Goal: Information Seeking & Learning: Learn about a topic

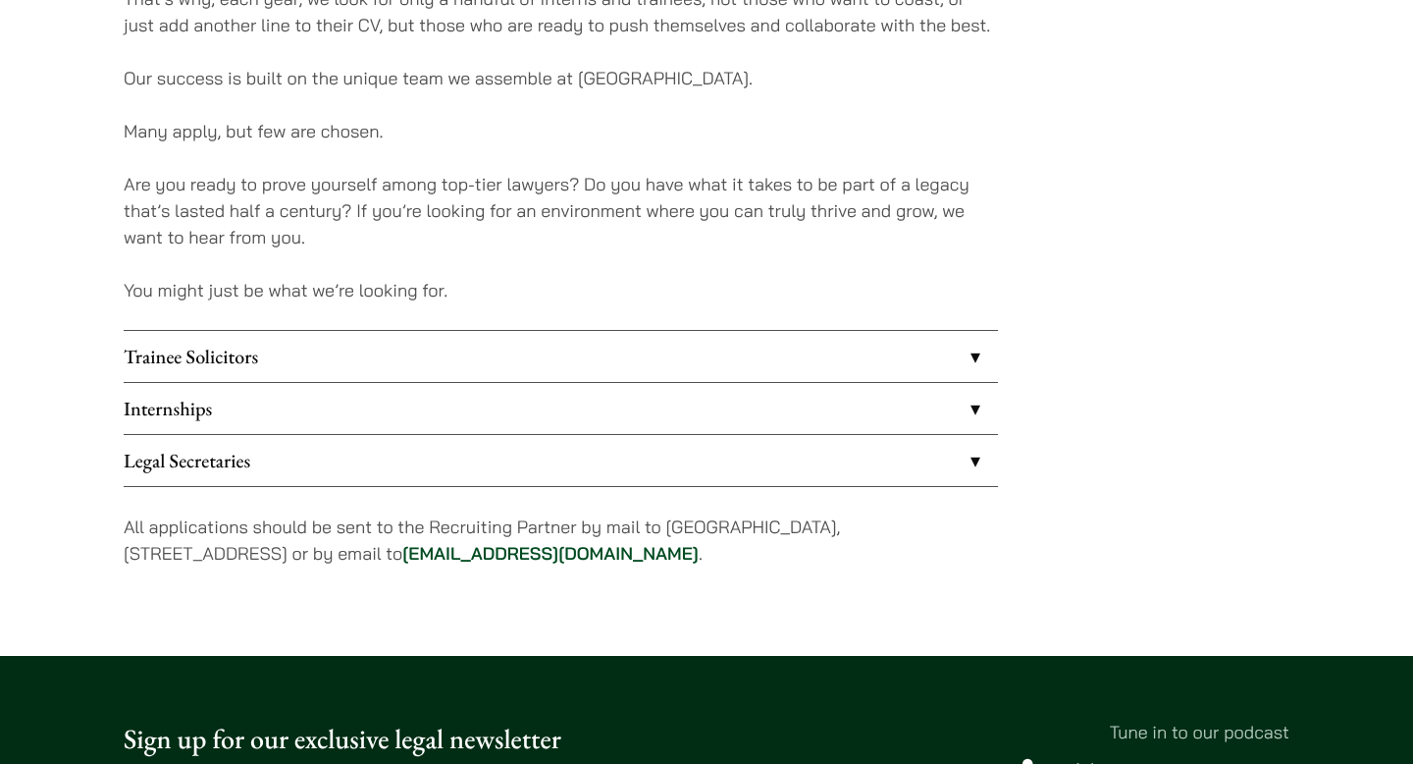
scroll to position [1505, 0]
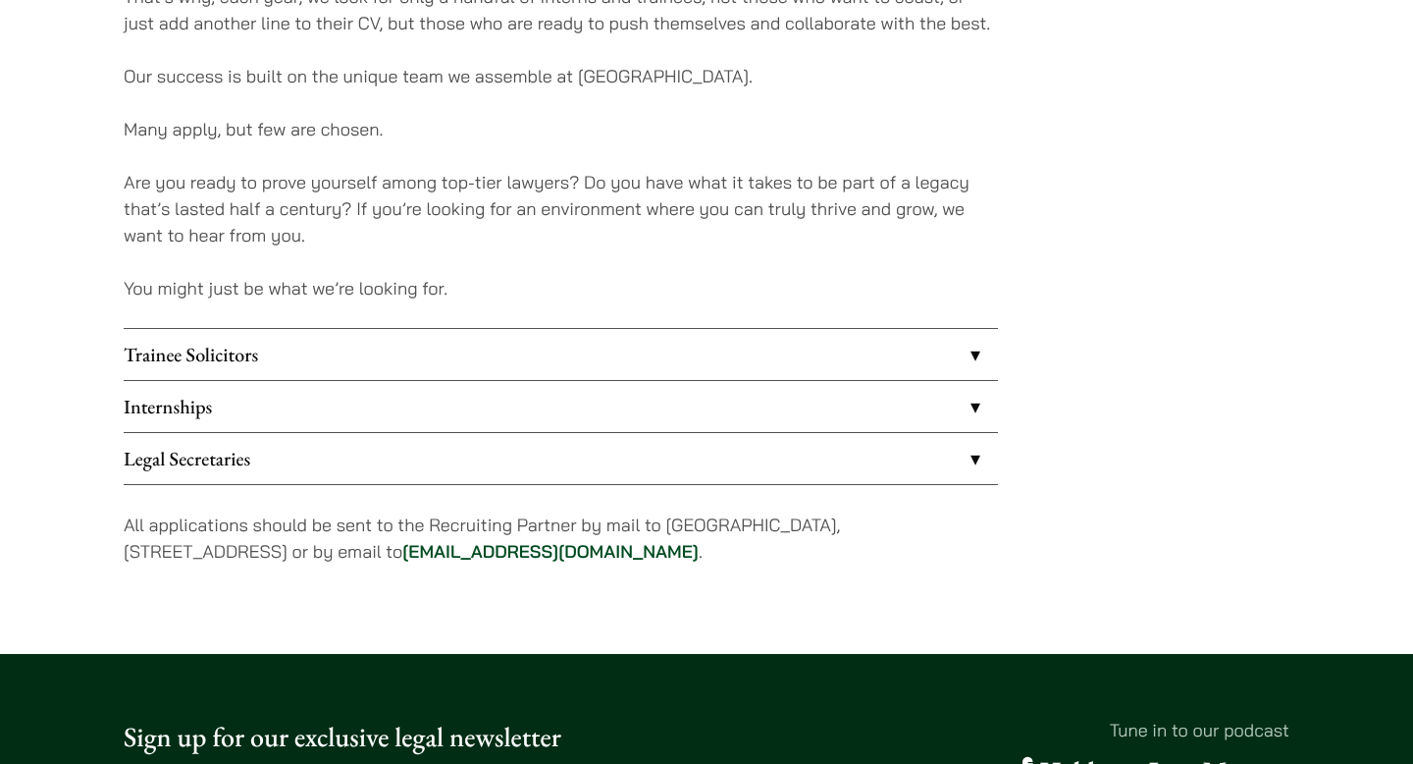
click at [476, 415] on link "Internships" at bounding box center [561, 406] width 874 height 51
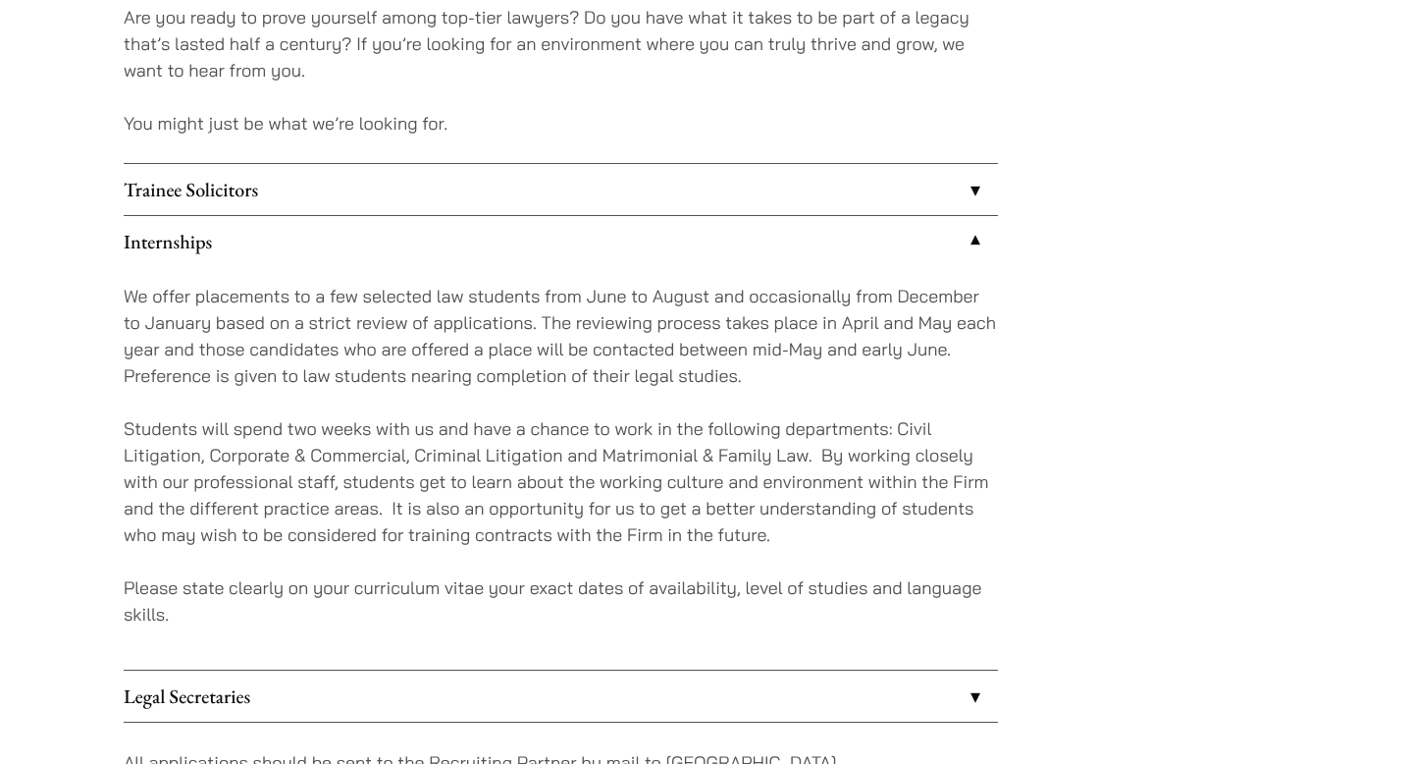
scroll to position [1673, 0]
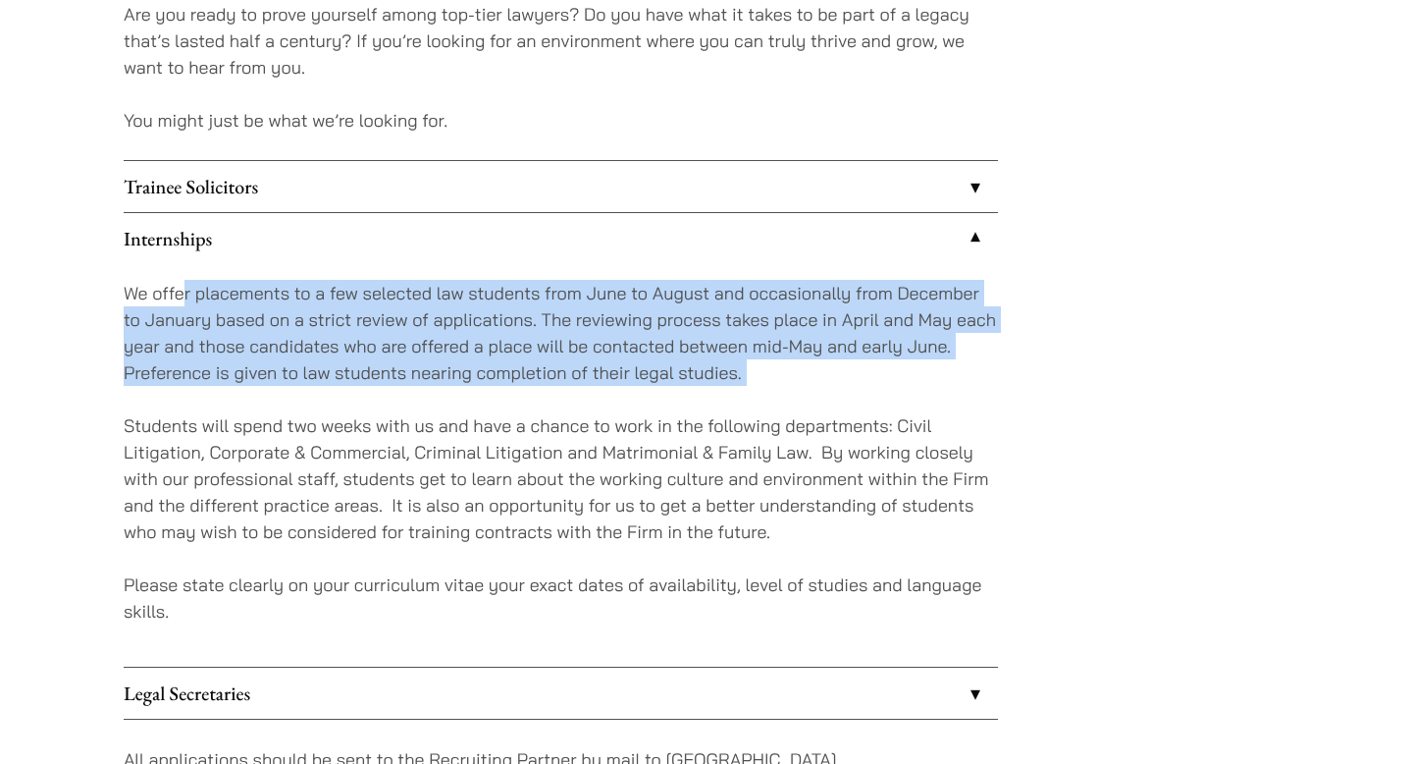
drag, startPoint x: 183, startPoint y: 291, endPoint x: 743, endPoint y: 392, distance: 569.3
click at [743, 392] on div "We offer placements to a few selected law students from June to August and occa…" at bounding box center [561, 465] width 874 height 402
drag, startPoint x: 780, startPoint y: 377, endPoint x: 68, endPoint y: 291, distance: 717.6
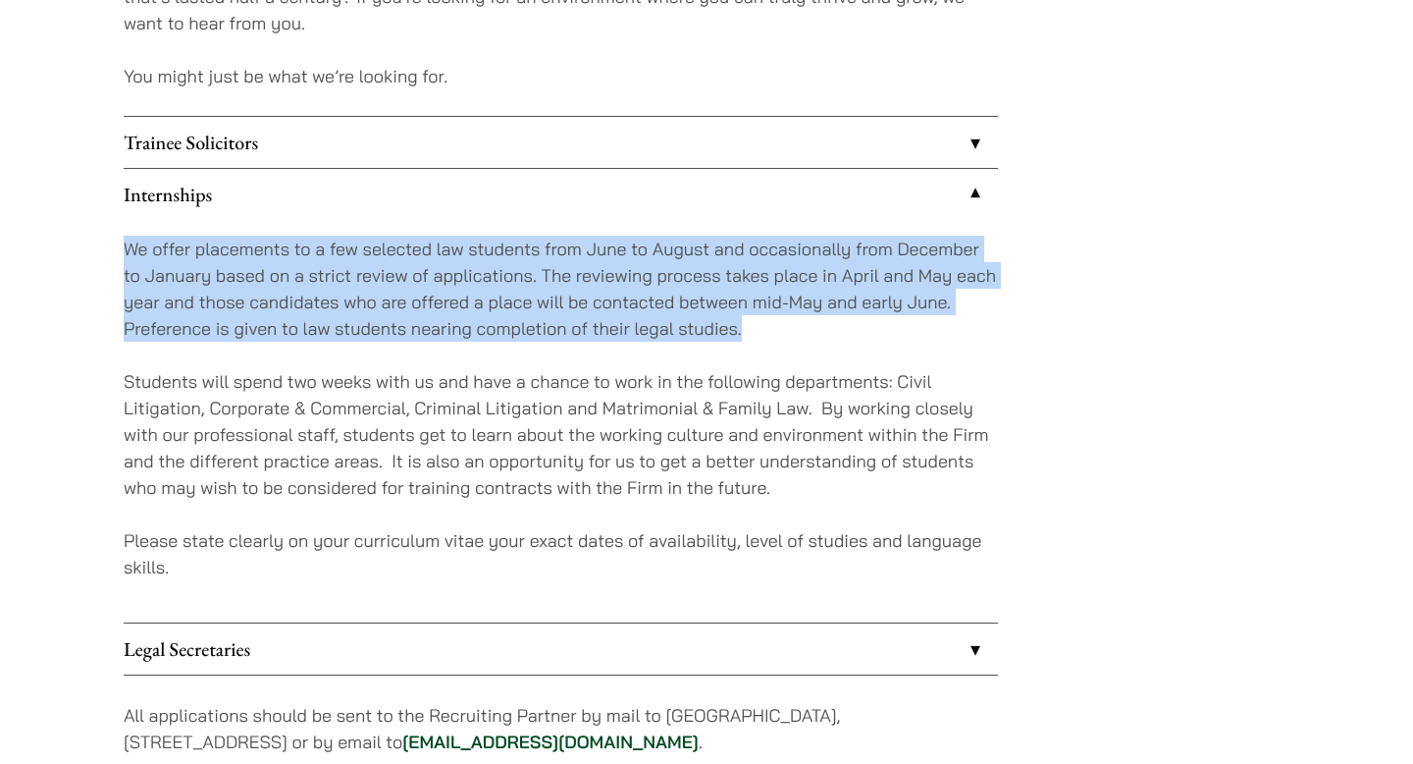
scroll to position [1718, 0]
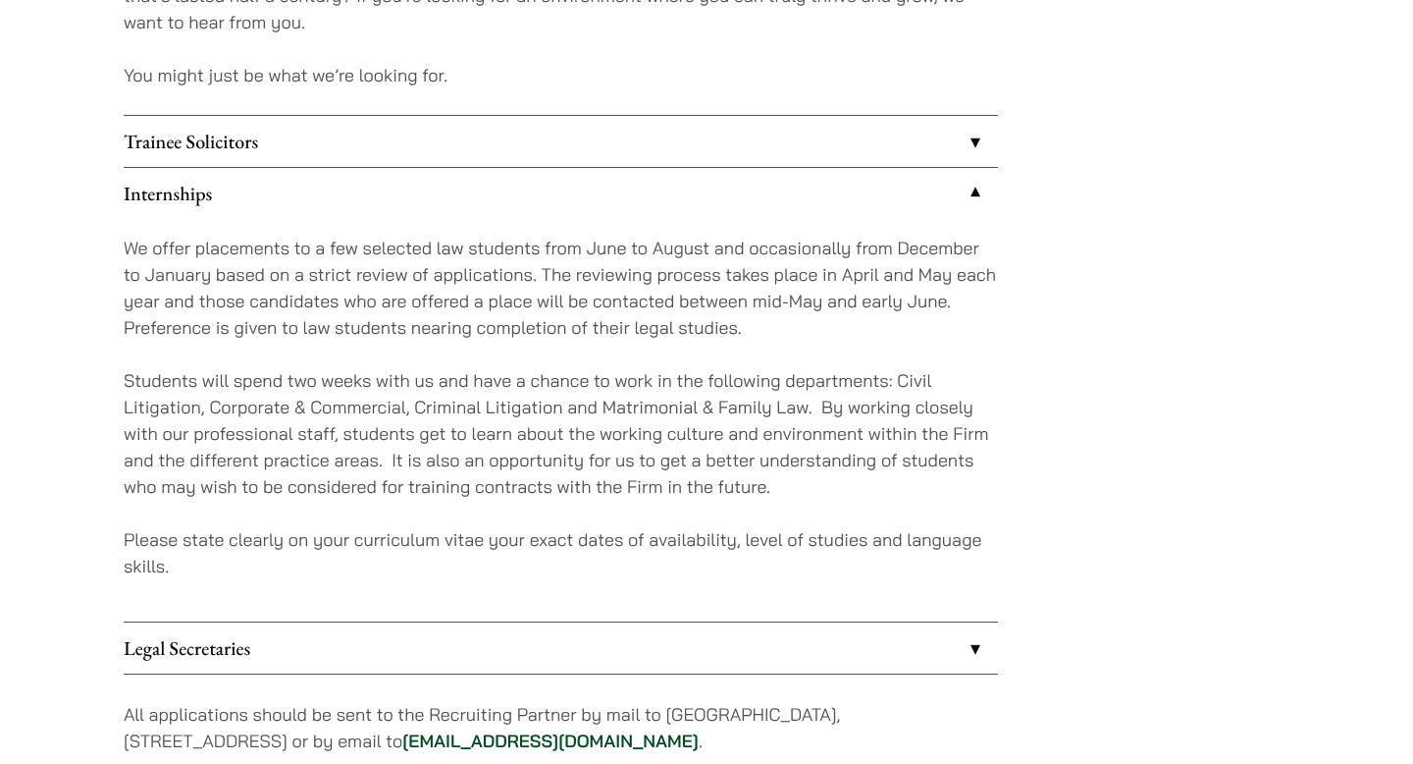
click at [534, 270] on p "We offer placements to a few selected law students from June to August and occa…" at bounding box center [561, 288] width 874 height 106
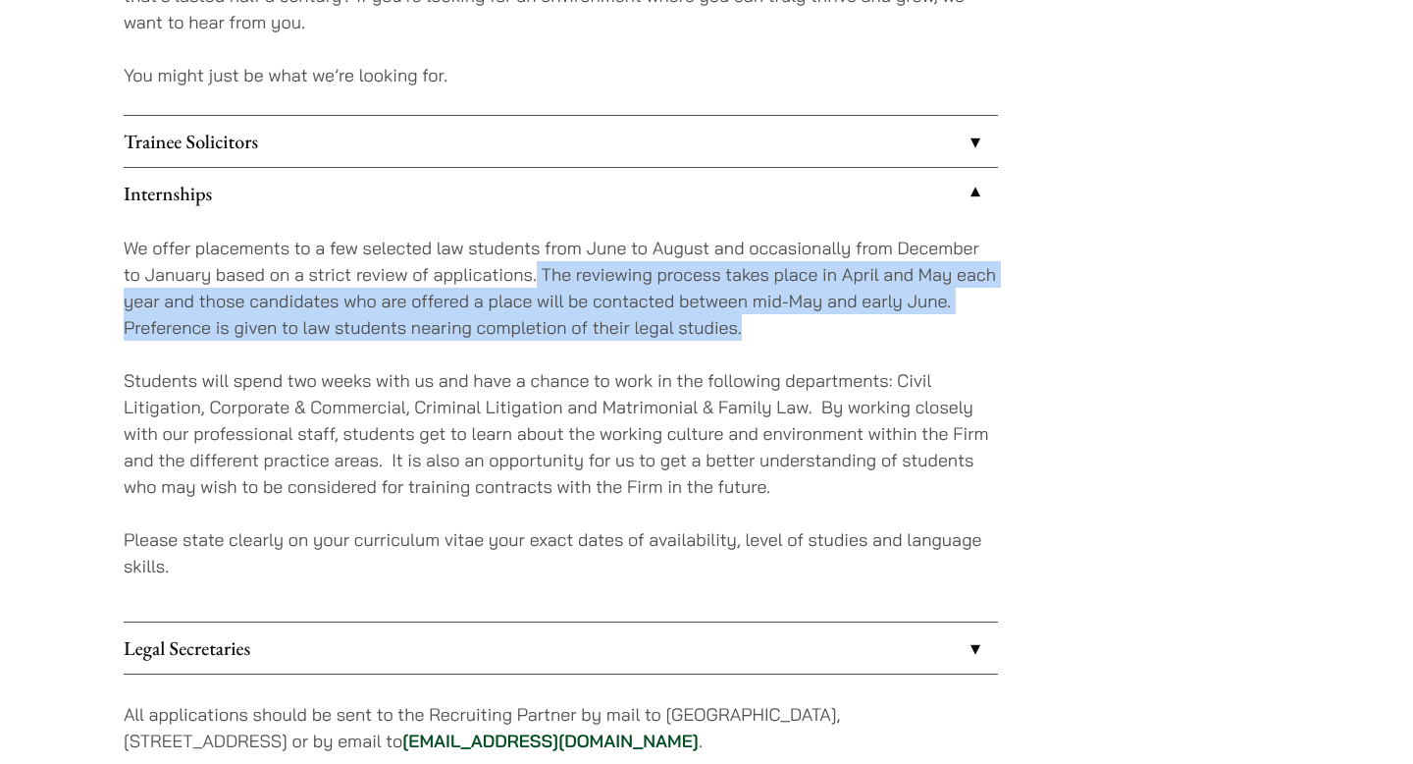
drag, startPoint x: 537, startPoint y: 269, endPoint x: 754, endPoint y: 335, distance: 226.6
click at [754, 335] on p "We offer placements to a few selected law students from June to August and occa…" at bounding box center [561, 288] width 874 height 106
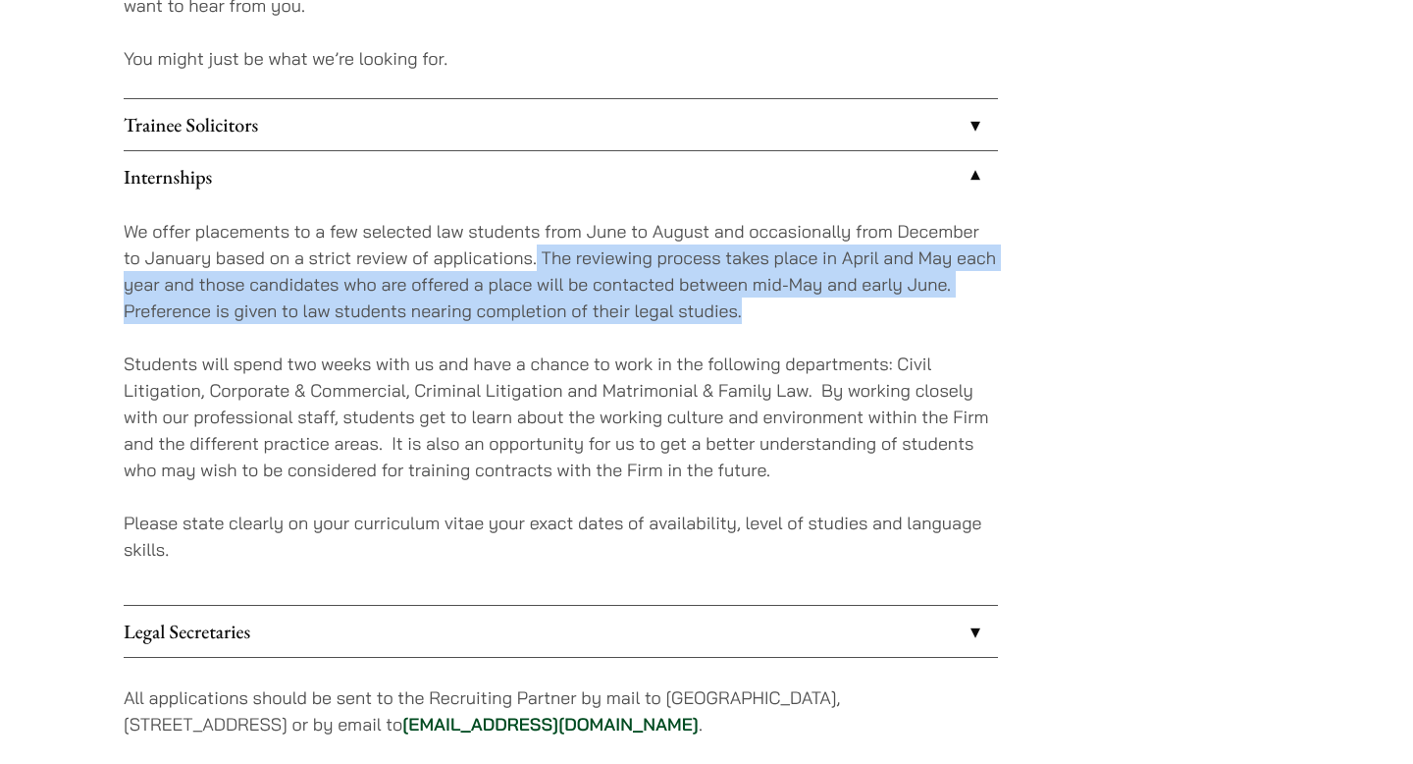
scroll to position [1762, 0]
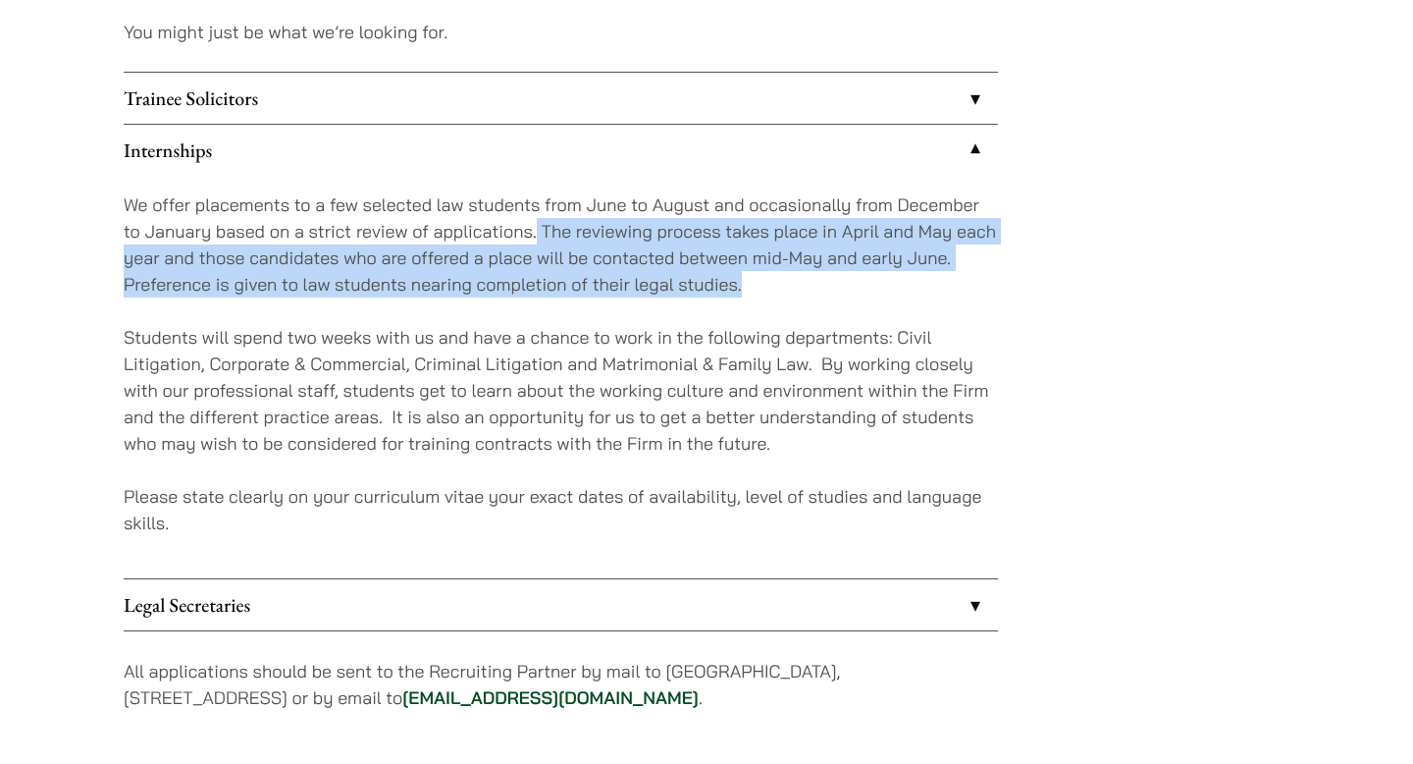
click at [125, 285] on p "We offer placements to a few selected law students from June to August and occa…" at bounding box center [561, 244] width 874 height 106
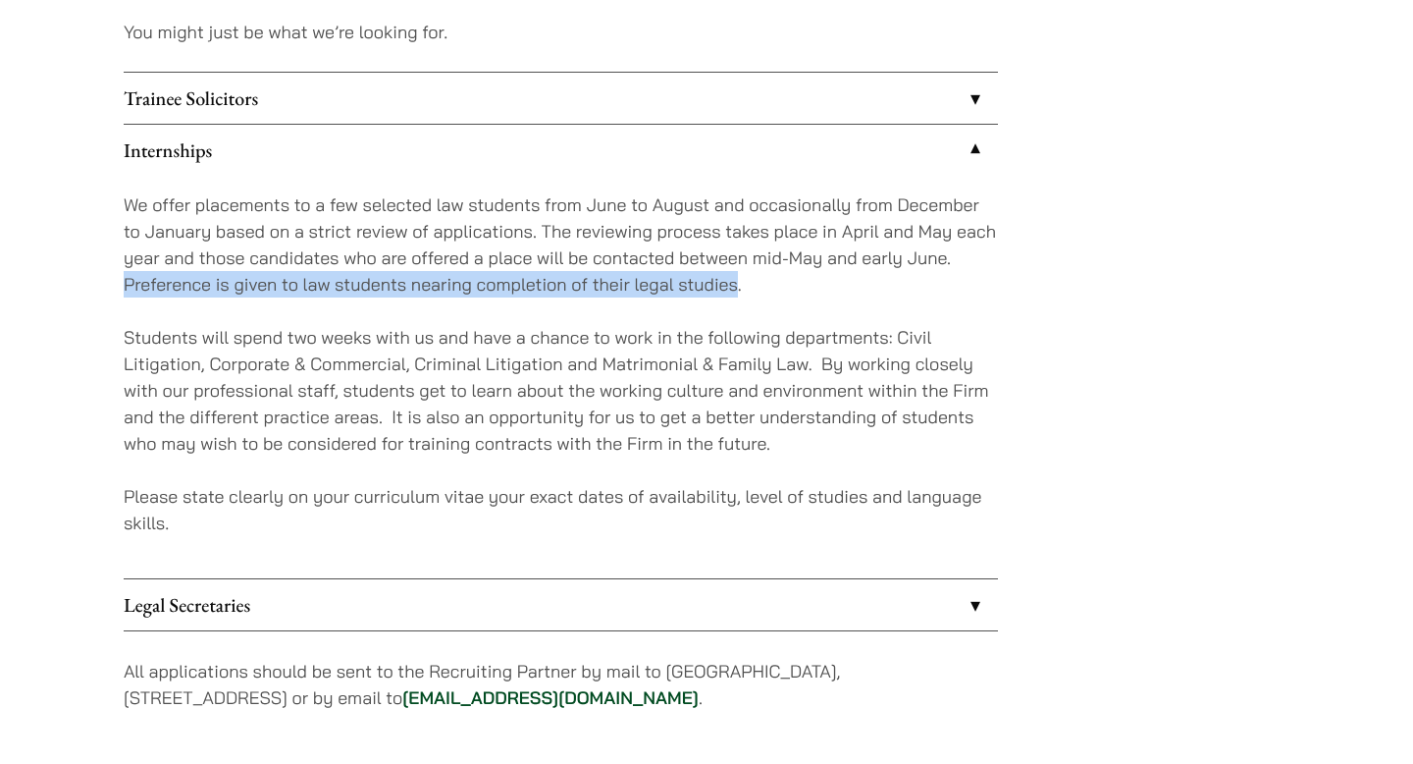
drag, startPoint x: 125, startPoint y: 285, endPoint x: 728, endPoint y: 290, distance: 603.6
click at [728, 290] on p "We offer placements to a few selected law students from June to August and occa…" at bounding box center [561, 244] width 874 height 106
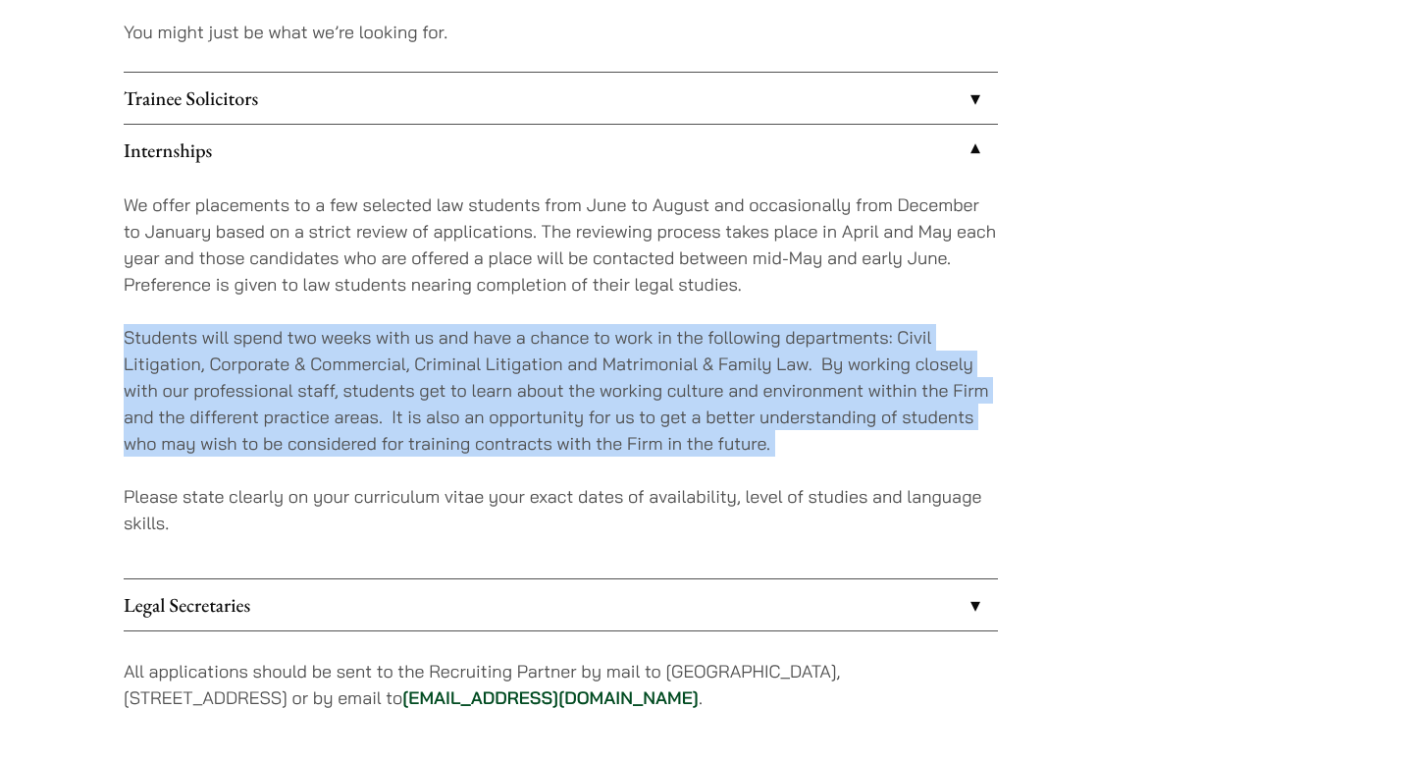
drag, startPoint x: 121, startPoint y: 340, endPoint x: 802, endPoint y: 442, distance: 688.7
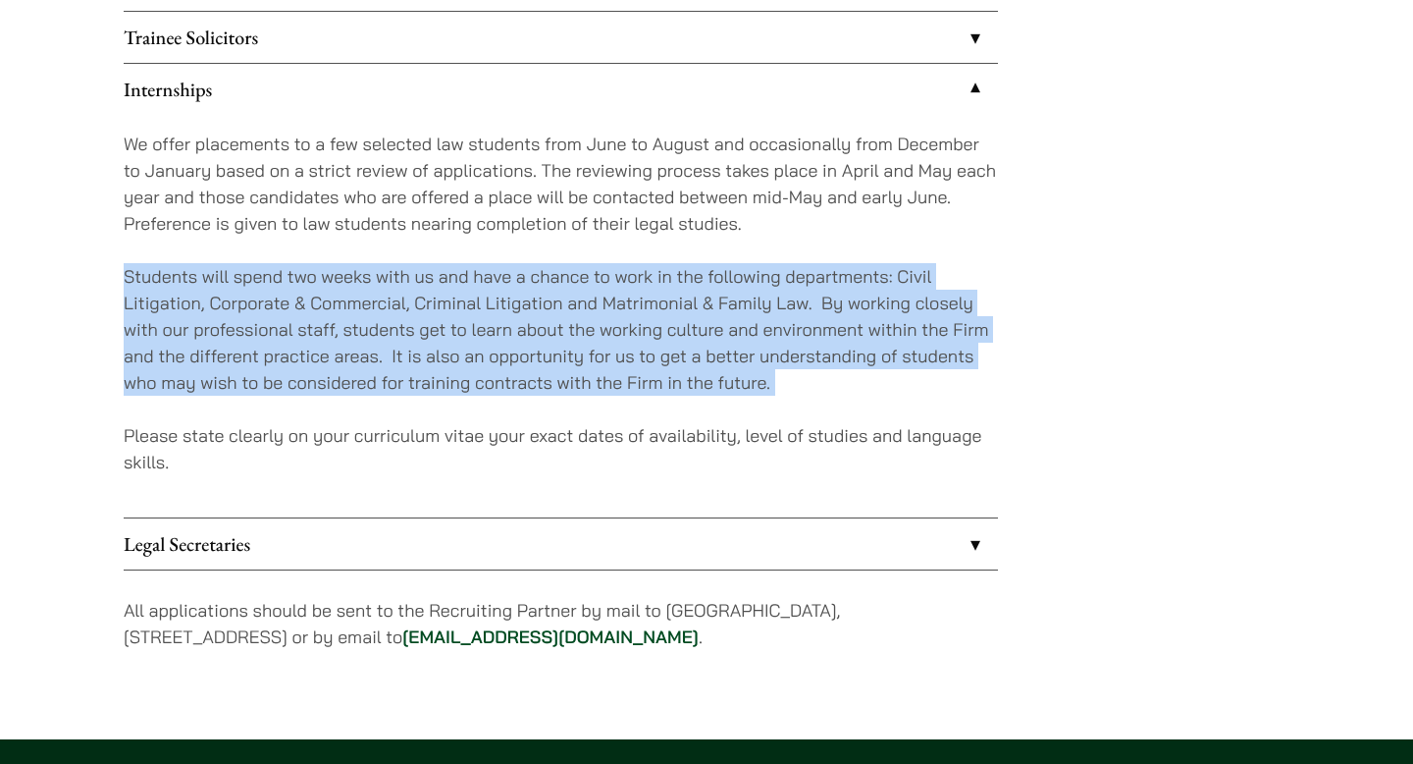
scroll to position [1825, 0]
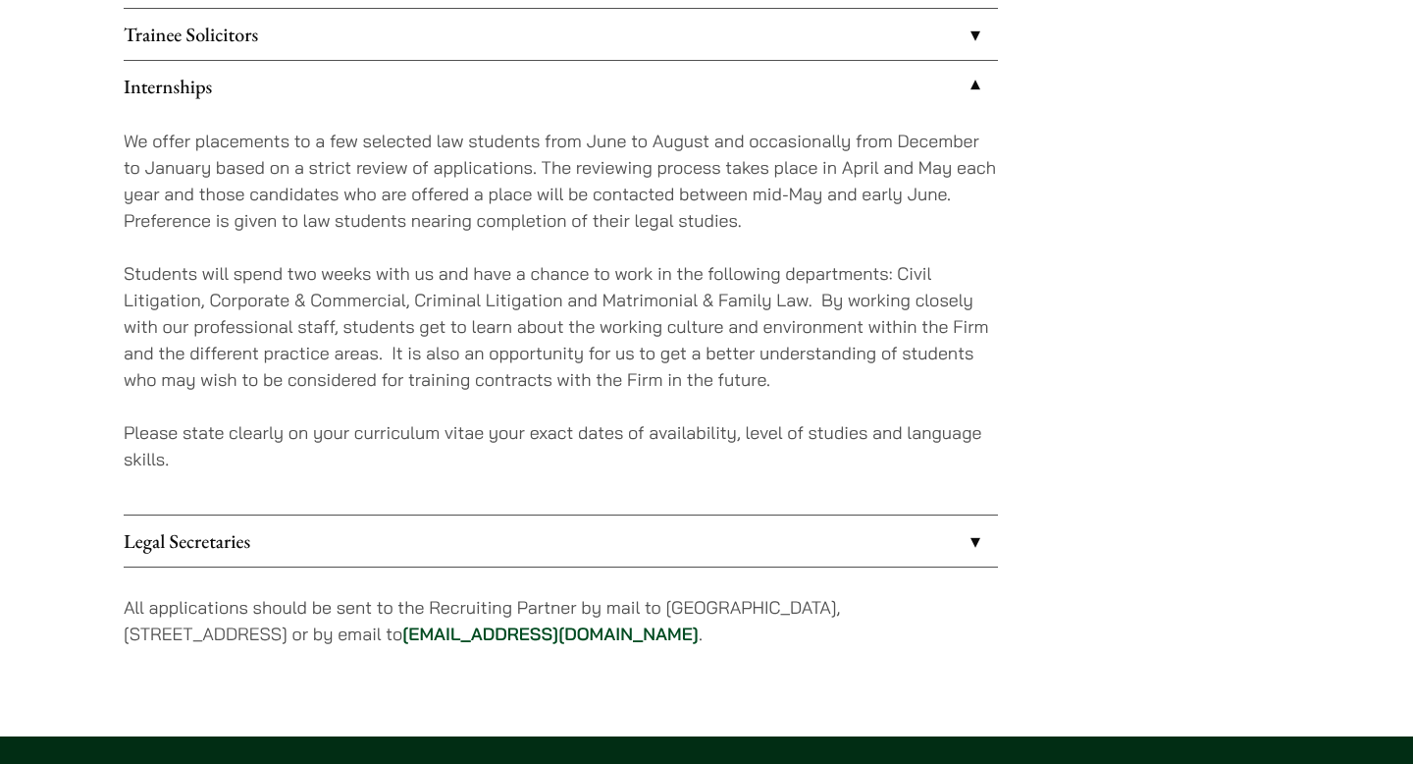
click at [581, 434] on p "Please state clearly on your curriculum vitae your exact dates of availability,…" at bounding box center [561, 445] width 874 height 53
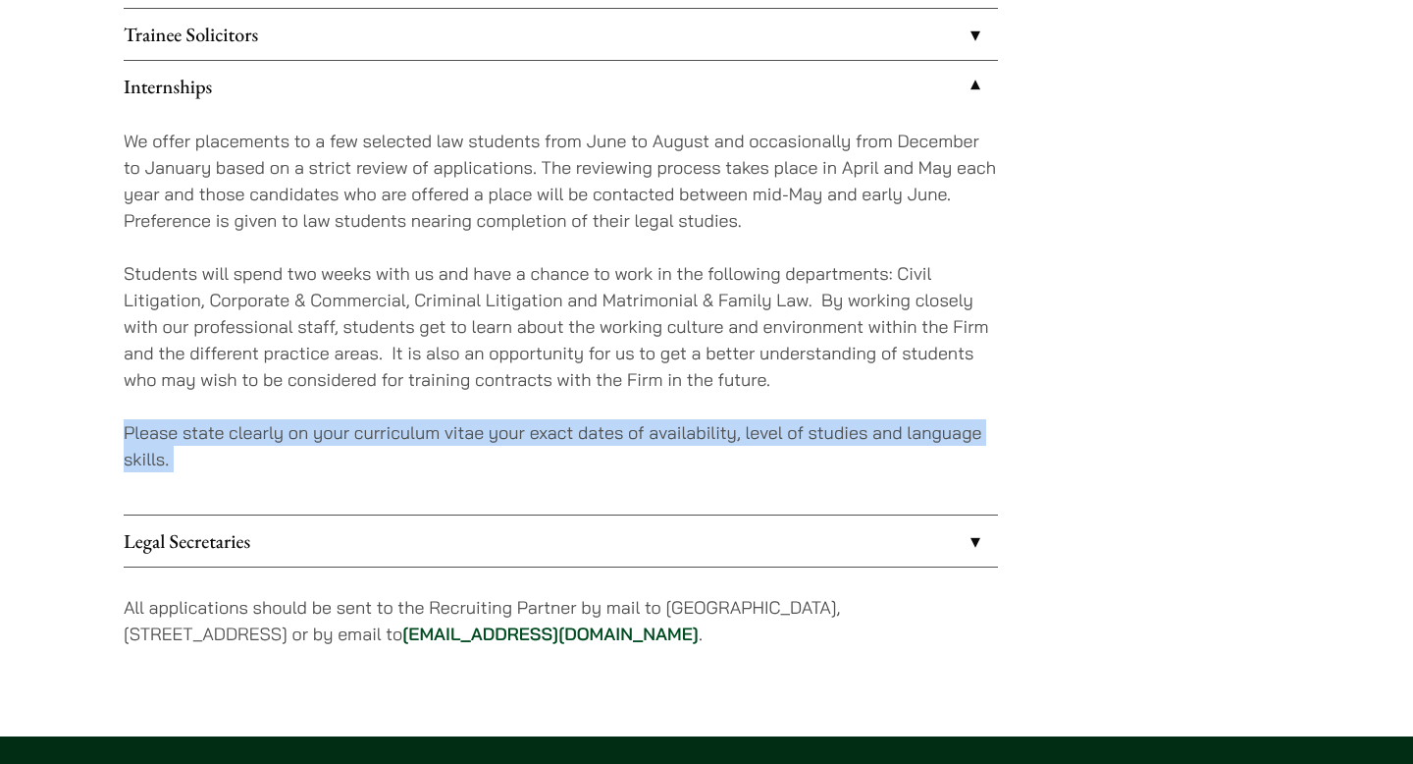
click at [581, 434] on p "Please state clearly on your curriculum vitae your exact dates of availability,…" at bounding box center [561, 445] width 874 height 53
click at [129, 431] on p "Please state clearly on your curriculum vitae your exact dates of availability,…" at bounding box center [561, 445] width 874 height 53
drag, startPoint x: 129, startPoint y: 431, endPoint x: 224, endPoint y: 456, distance: 98.6
click at [224, 456] on p "Please state clearly on your curriculum vitae your exact dates of availability,…" at bounding box center [561, 445] width 874 height 53
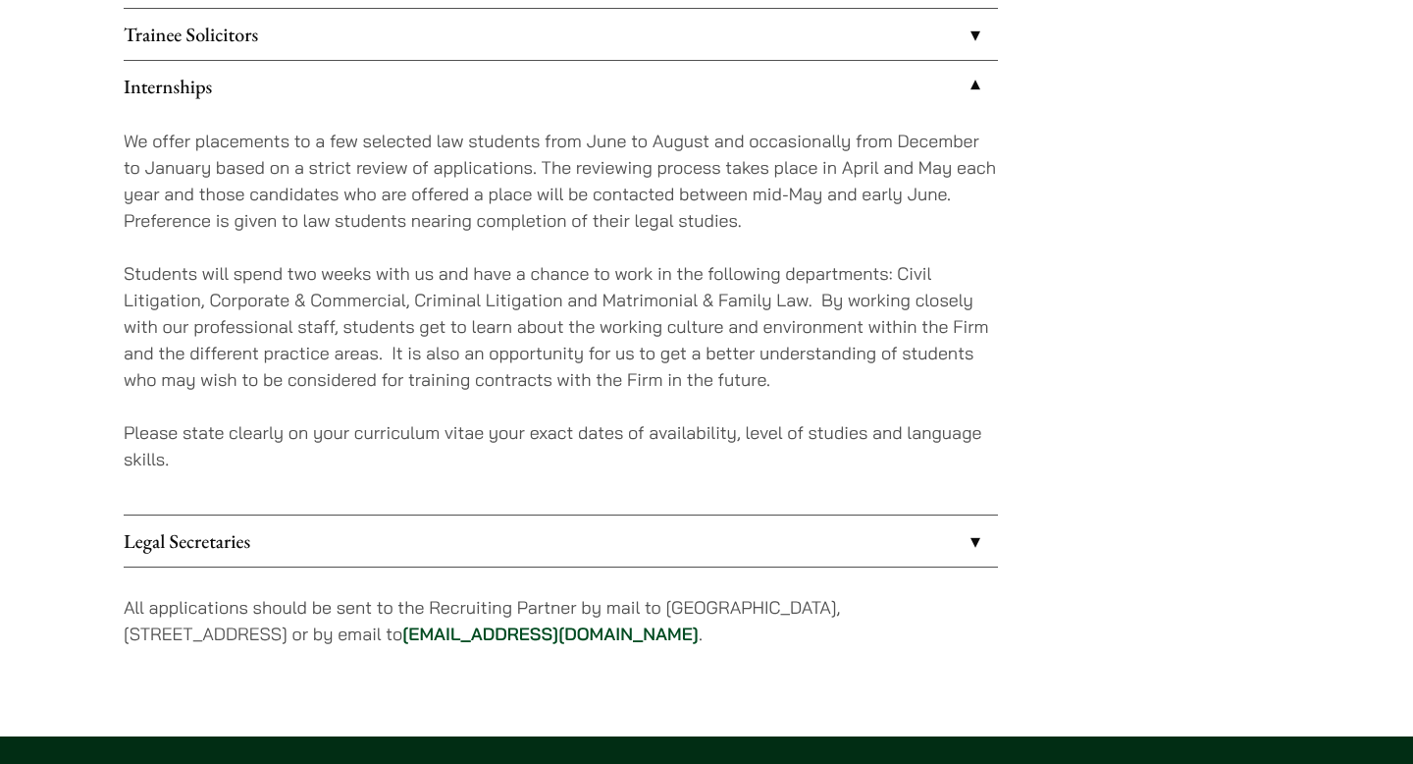
click at [437, 365] on p "Students will spend two weeks with us and have a chance to work in the followin…" at bounding box center [561, 326] width 874 height 132
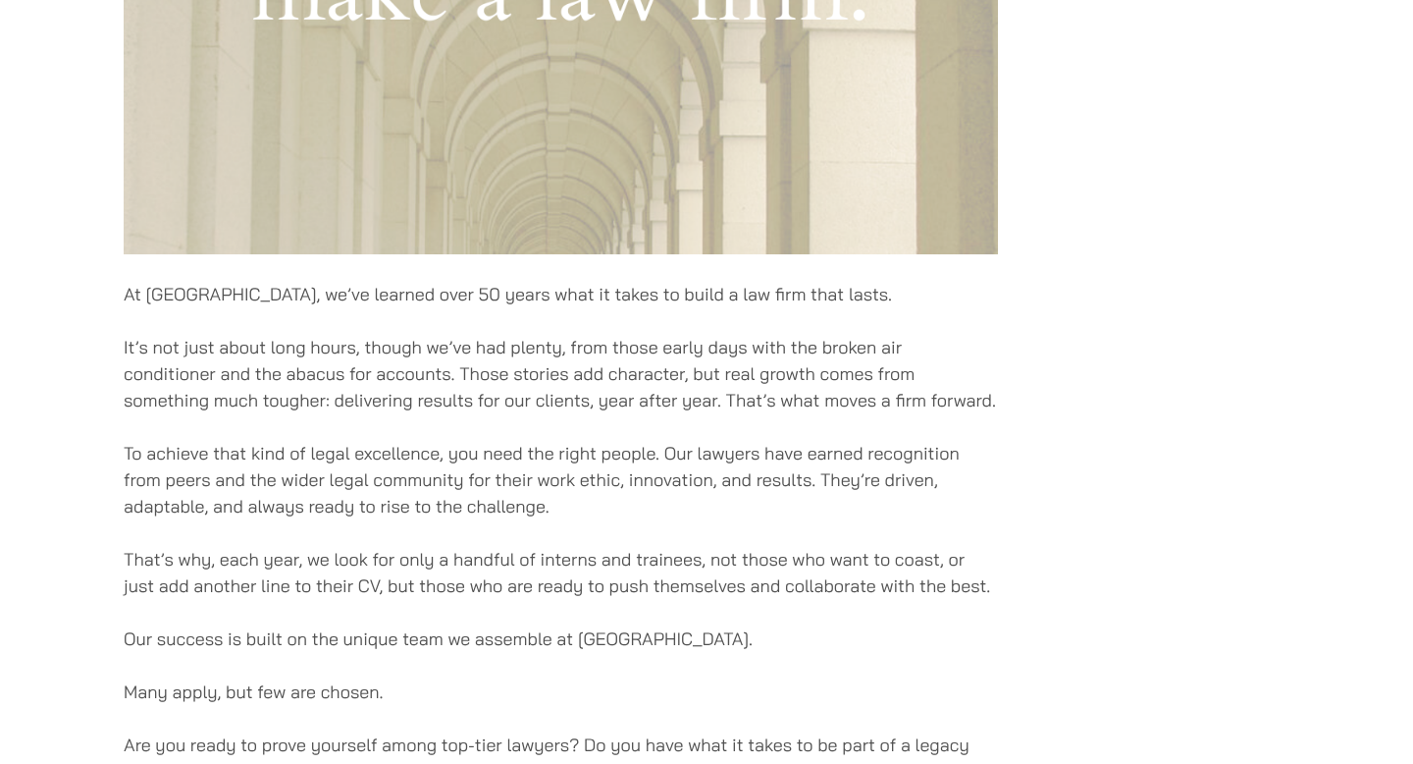
scroll to position [1110, 0]
